Goal: Check status: Check status

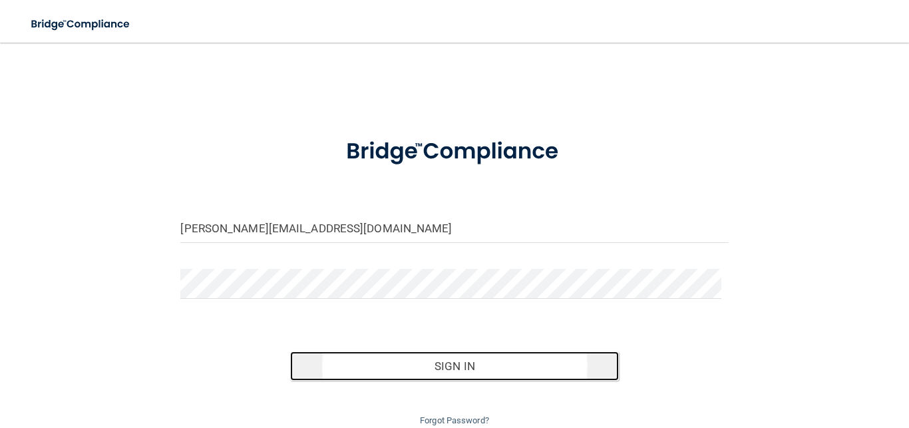
click at [439, 363] on button "Sign In" at bounding box center [454, 365] width 329 height 29
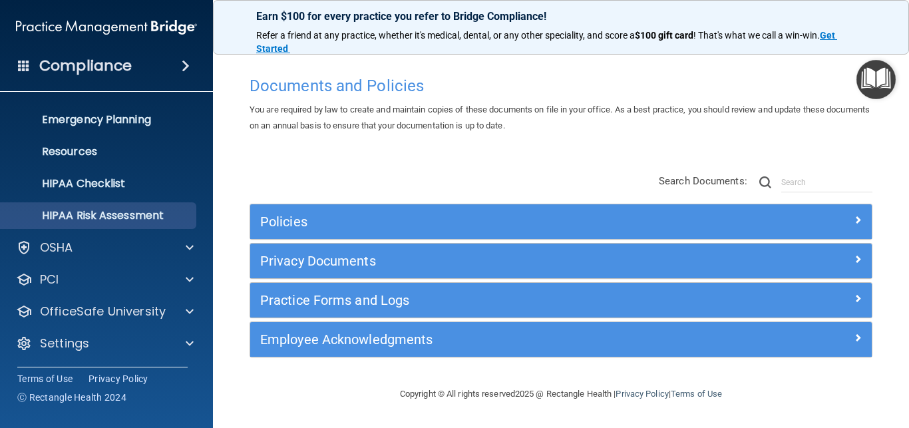
scroll to position [124, 0]
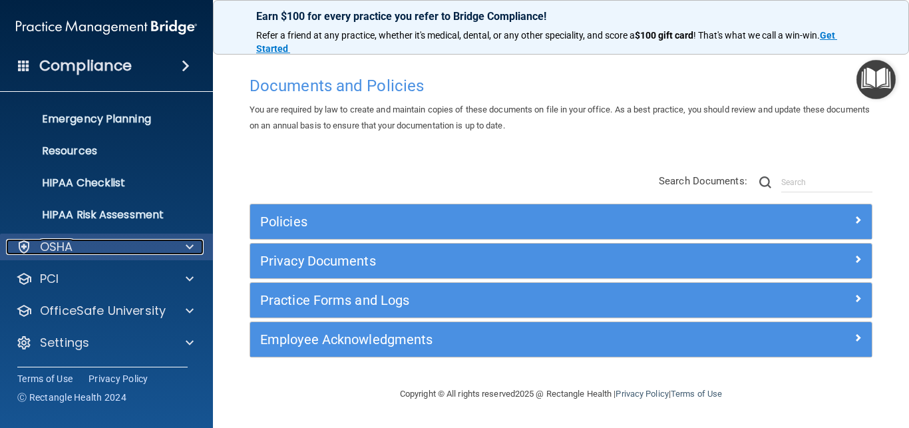
click at [181, 241] on div at bounding box center [187, 247] width 33 height 16
click at [188, 243] on span at bounding box center [190, 246] width 8 height 16
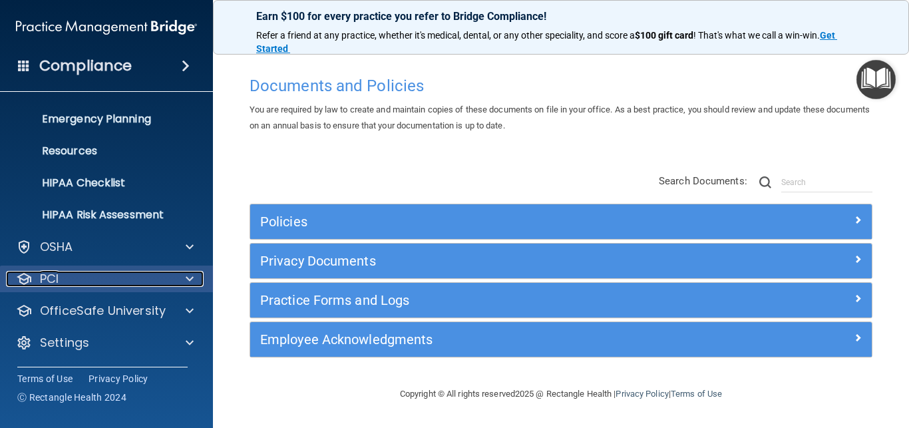
click at [190, 274] on span at bounding box center [190, 279] width 8 height 16
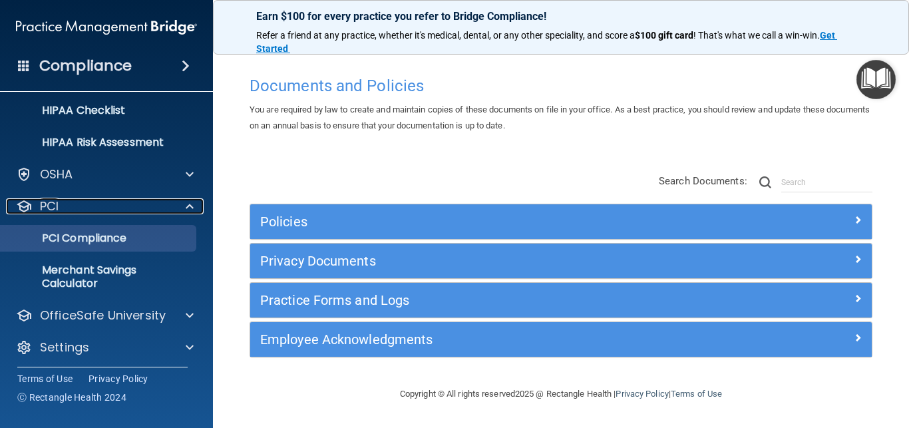
scroll to position [202, 0]
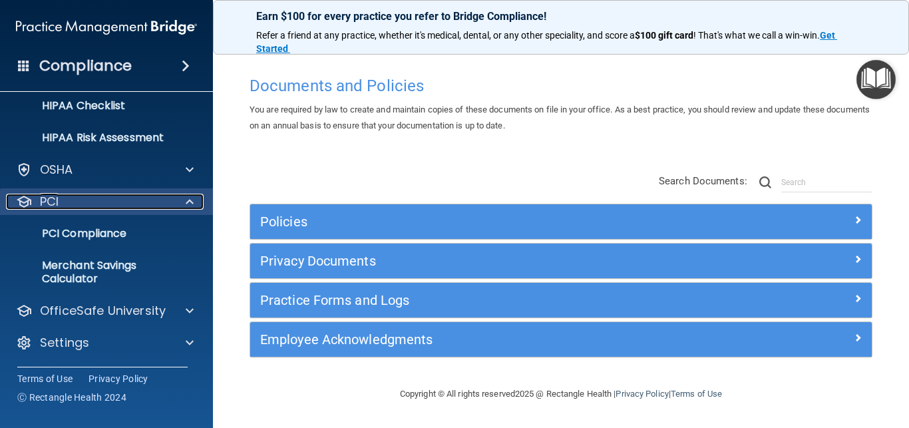
click at [188, 196] on span at bounding box center [190, 202] width 8 height 16
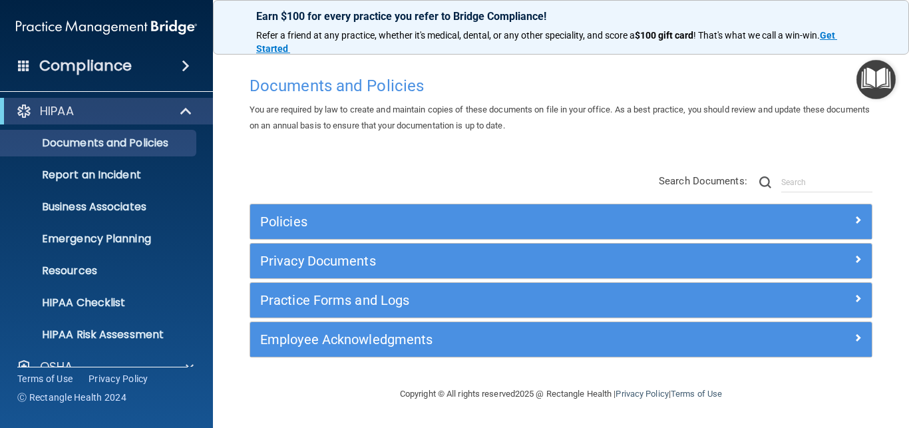
scroll to position [0, 0]
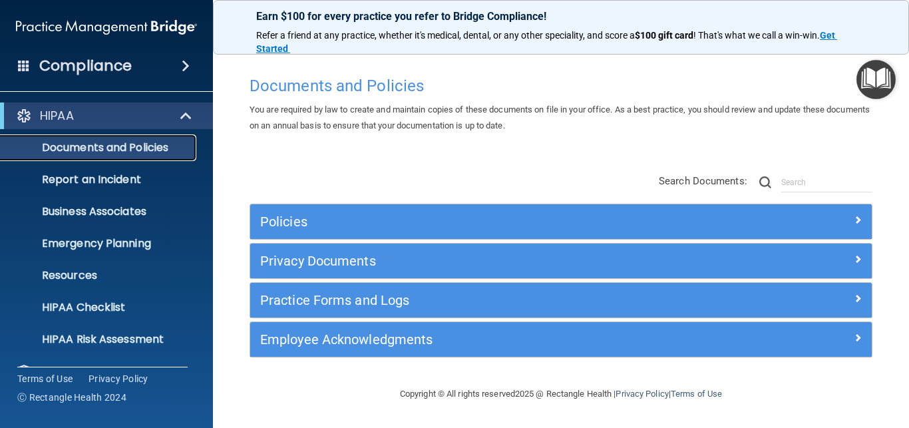
click at [150, 143] on p "Documents and Policies" at bounding box center [100, 147] width 182 height 13
click at [184, 112] on span at bounding box center [187, 116] width 11 height 16
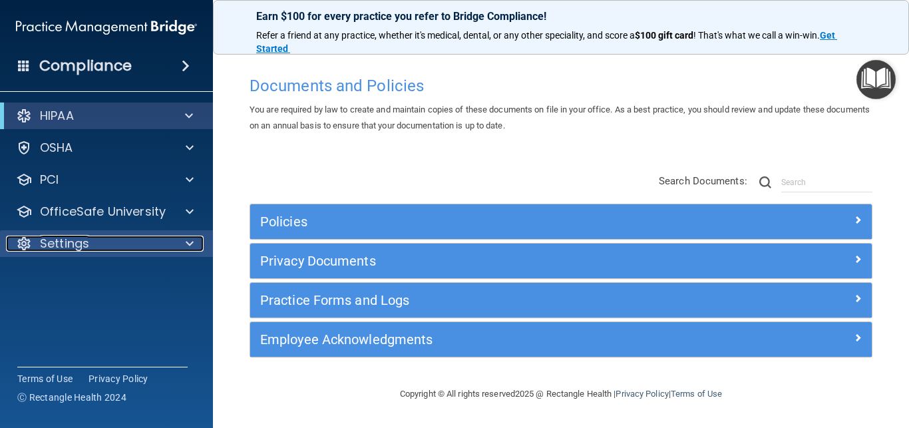
click at [190, 240] on span at bounding box center [190, 244] width 8 height 16
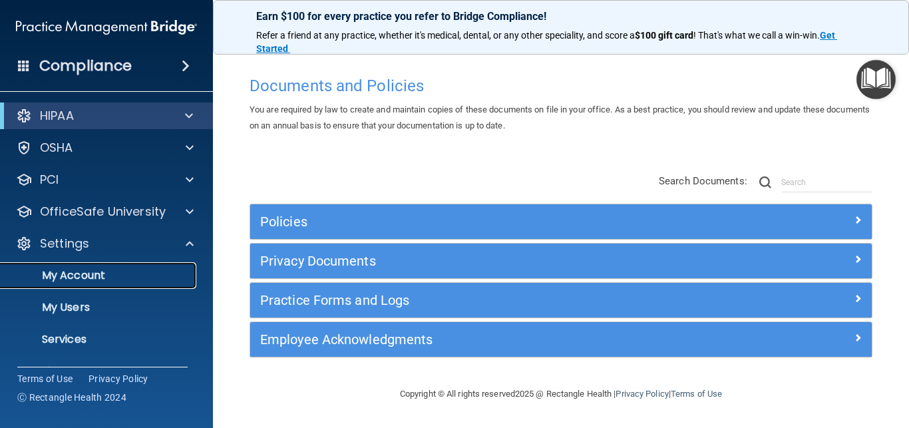
click at [67, 275] on p "My Account" at bounding box center [100, 275] width 182 height 13
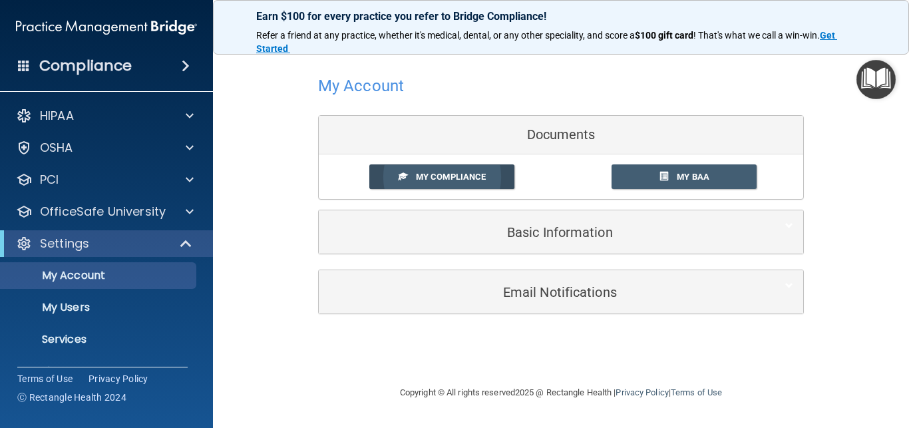
click at [445, 173] on span "My Compliance" at bounding box center [451, 177] width 70 height 10
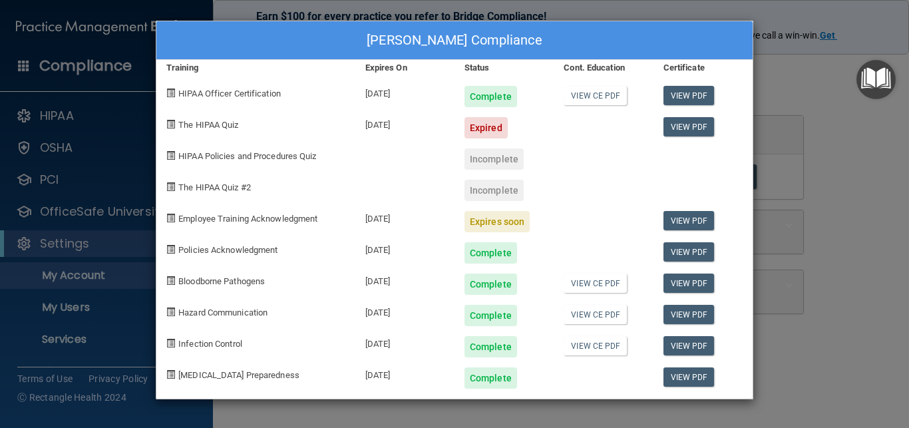
drag, startPoint x: 815, startPoint y: 69, endPoint x: 812, endPoint y: 61, distance: 8.0
click at [816, 66] on div "[PERSON_NAME] Compliance Training Expires On Status Cont. Education Certificate…" at bounding box center [454, 214] width 909 height 428
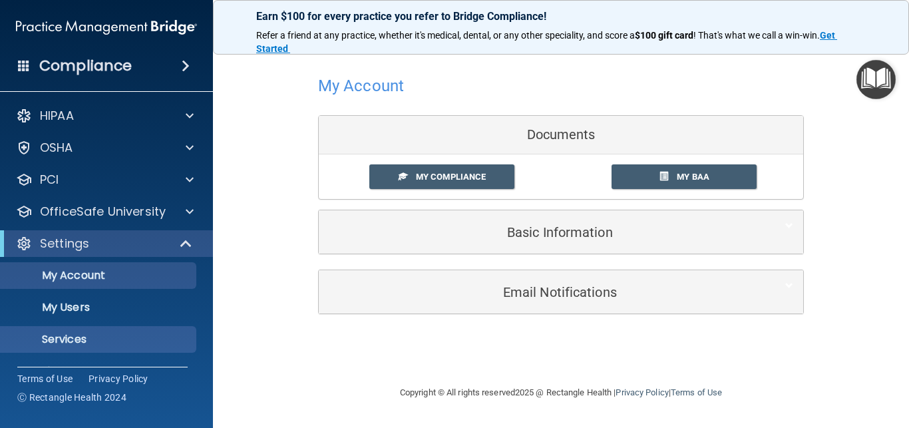
scroll to position [29, 0]
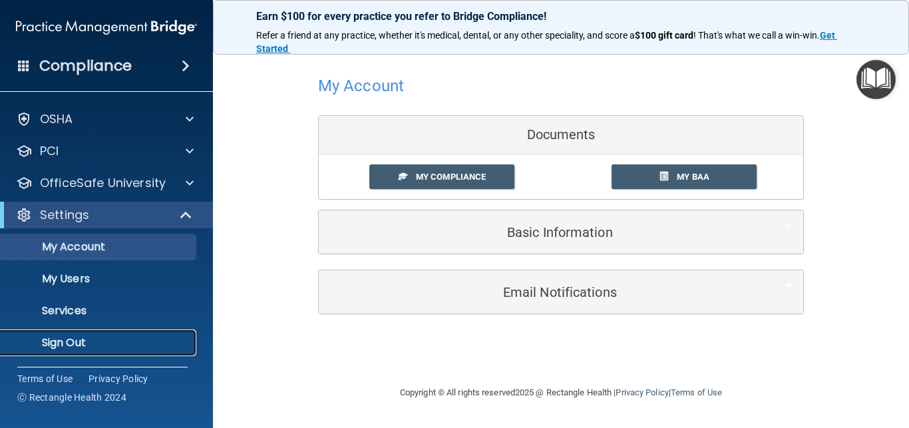
click at [83, 337] on p "Sign Out" at bounding box center [100, 342] width 182 height 13
